Goal: Information Seeking & Learning: Stay updated

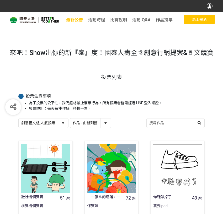
click at [73, 22] on span "最新公告" at bounding box center [74, 19] width 17 height 5
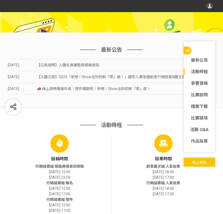
scroll to position [168, 0]
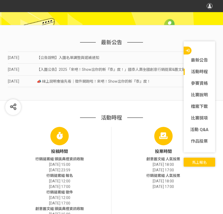
click at [74, 58] on span "【公告說明】入圍名單調整與遞補通知" at bounding box center [68, 57] width 63 height 4
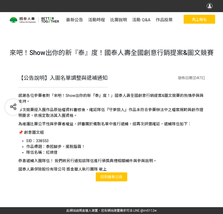
click at [112, 175] on span "最新公告" at bounding box center [115, 177] width 15 height 4
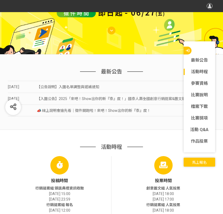
scroll to position [168, 0]
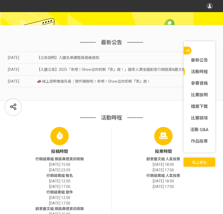
click at [104, 71] on span "【入圍公告】2025「來吧！Show出你的新『泰』度！」國泰人壽全國創意行銷提案&圖文競賽" at bounding box center [113, 69] width 153 height 4
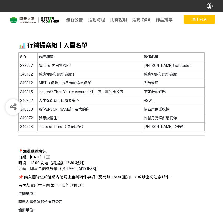
scroll to position [218, 0]
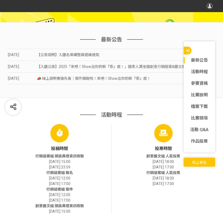
scroll to position [168, 0]
